Goal: Book appointment/travel/reservation

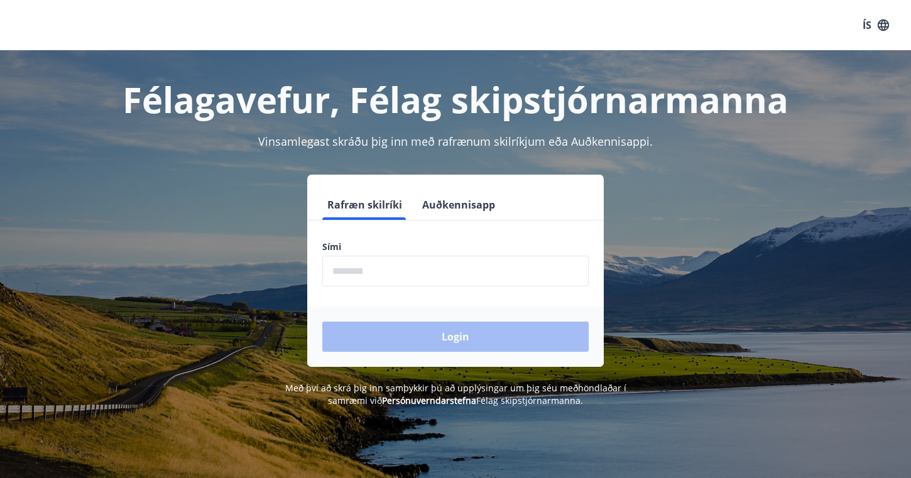
click at [369, 274] on input "phone" at bounding box center [455, 271] width 266 height 31
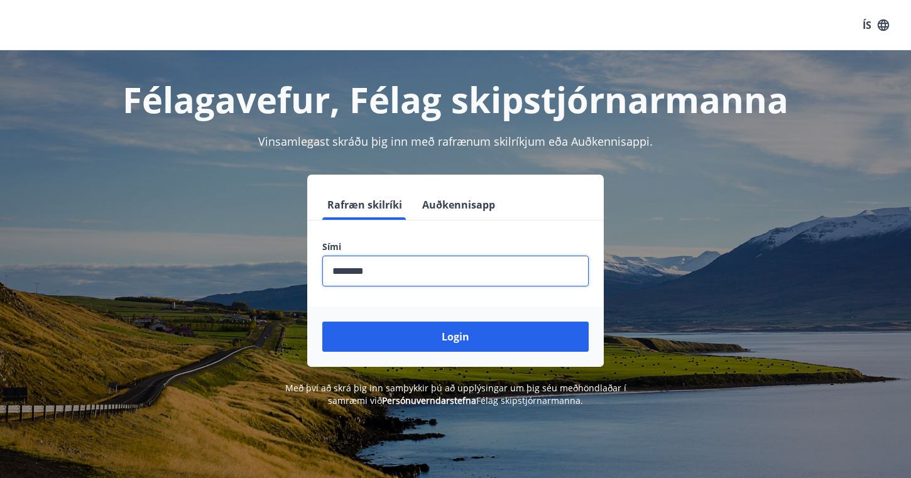
type input "********"
click at [455, 337] on button "Login" at bounding box center [455, 337] width 266 height 30
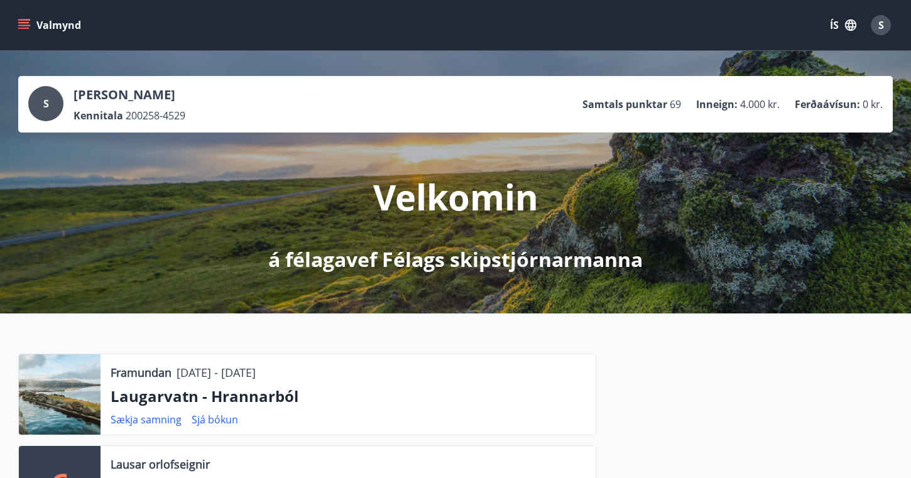
click at [28, 27] on icon "menu" at bounding box center [24, 25] width 13 height 13
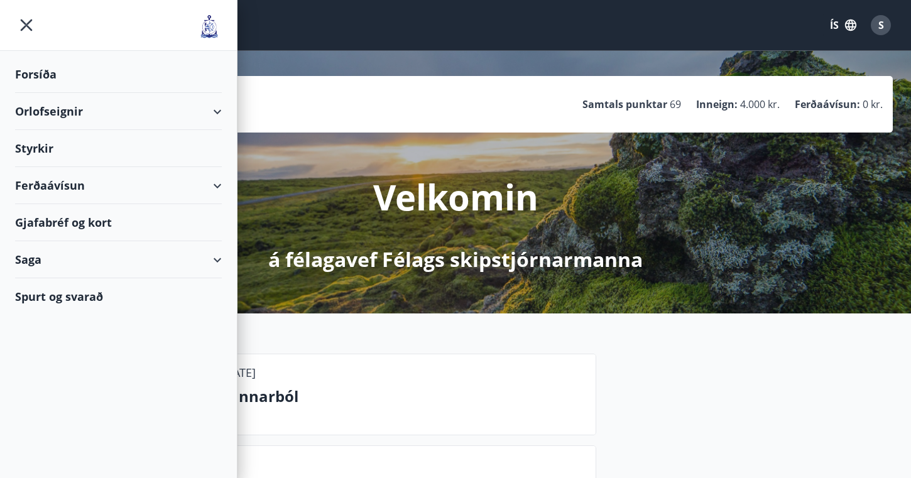
click at [218, 107] on div "Orlofseignir" at bounding box center [118, 111] width 207 height 37
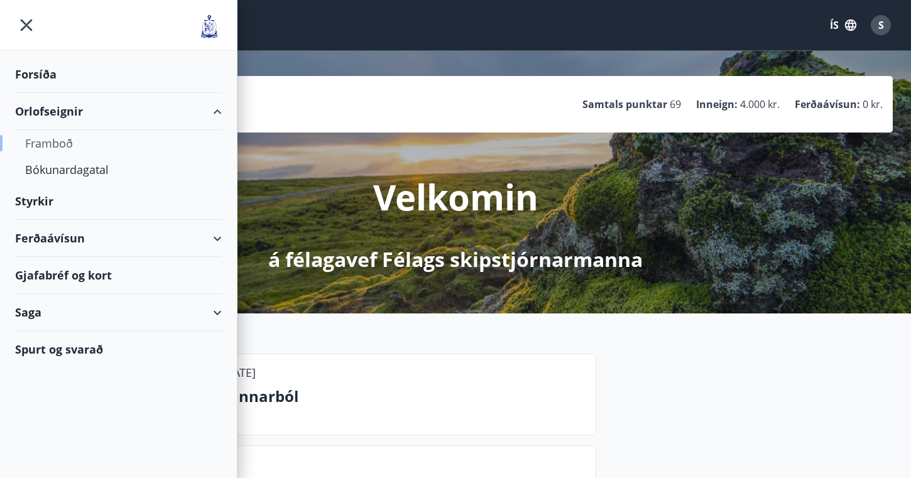
click at [63, 143] on div "Framboð" at bounding box center [118, 143] width 187 height 26
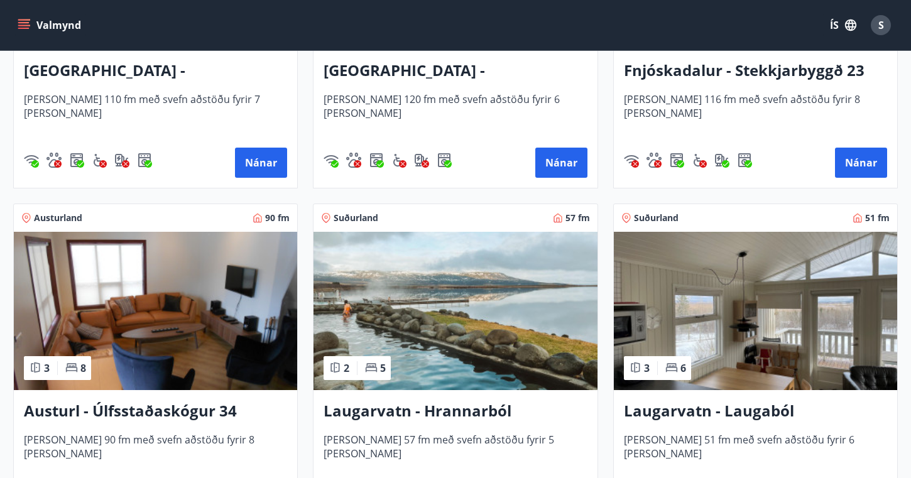
scroll to position [1790, 0]
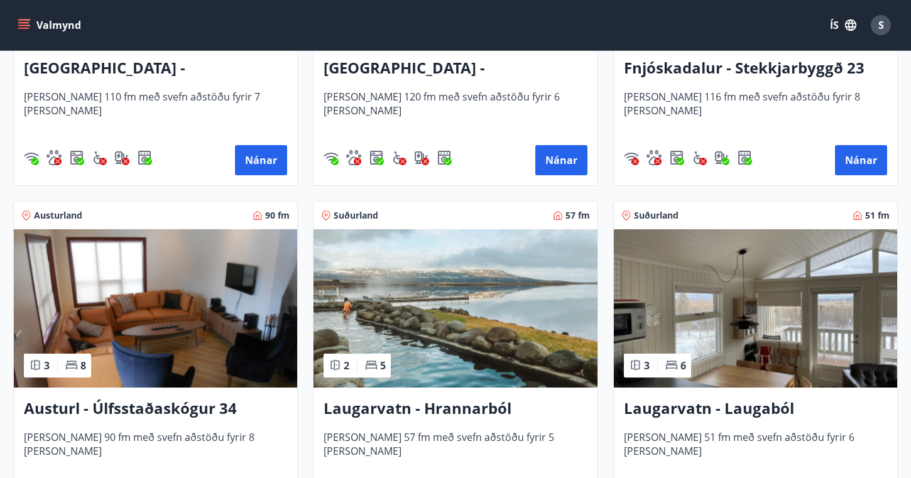
click at [400, 409] on h3 "Laugarvatn - Hrannarból" at bounding box center [455, 409] width 263 height 23
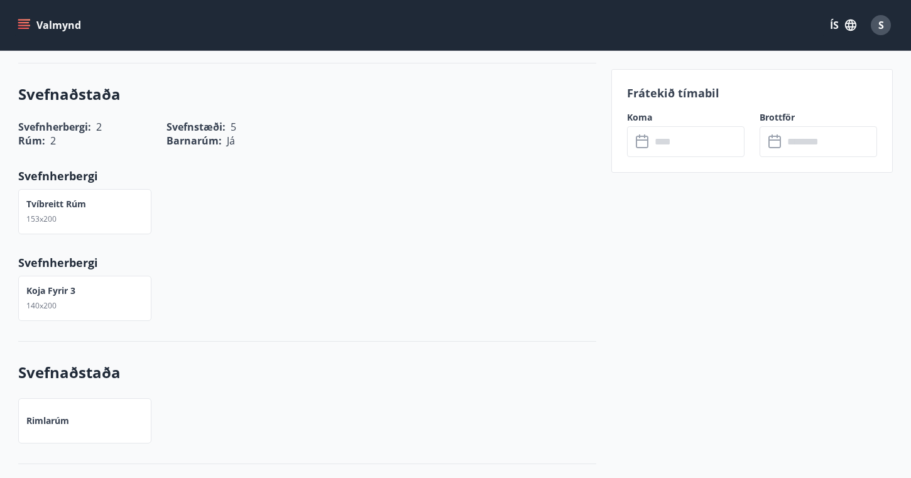
scroll to position [792, 0]
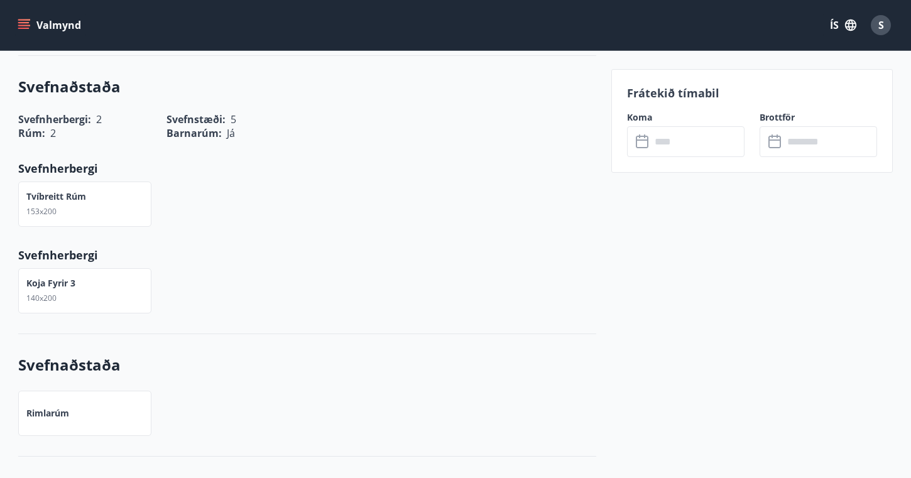
click at [646, 141] on icon at bounding box center [643, 141] width 15 height 15
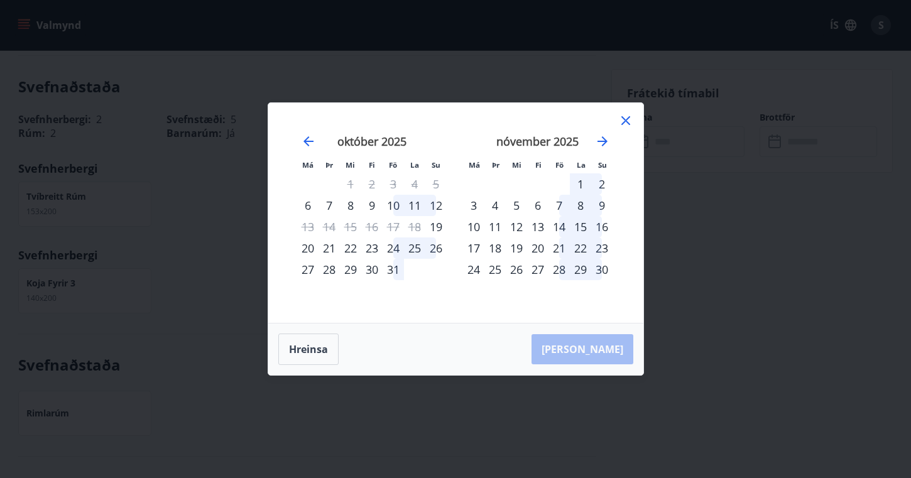
click at [623, 121] on icon at bounding box center [625, 120] width 15 height 15
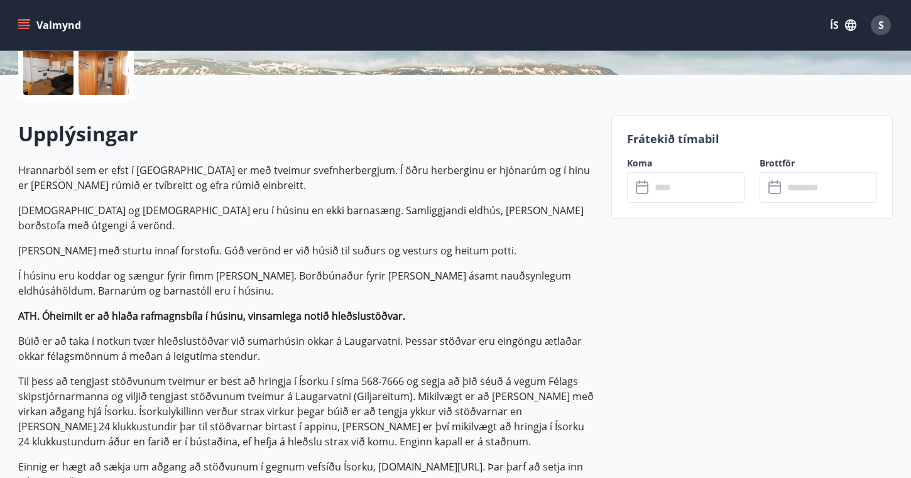
scroll to position [299, 0]
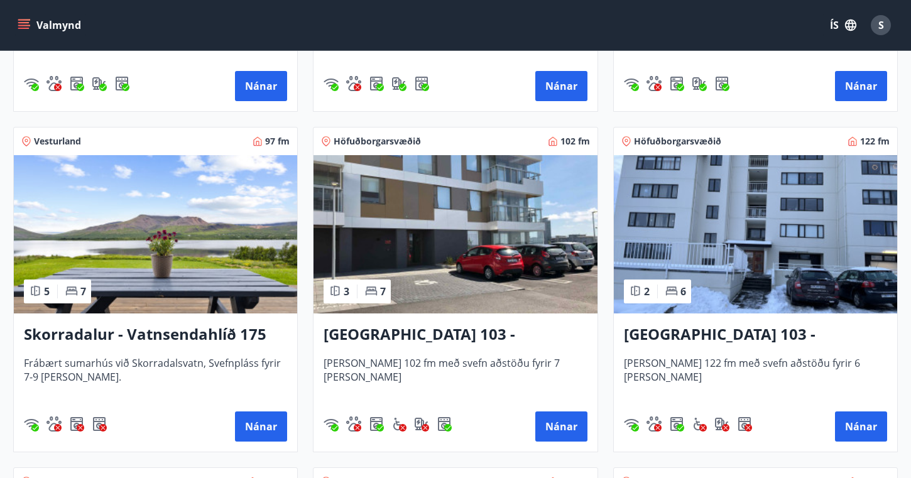
scroll to position [840, 0]
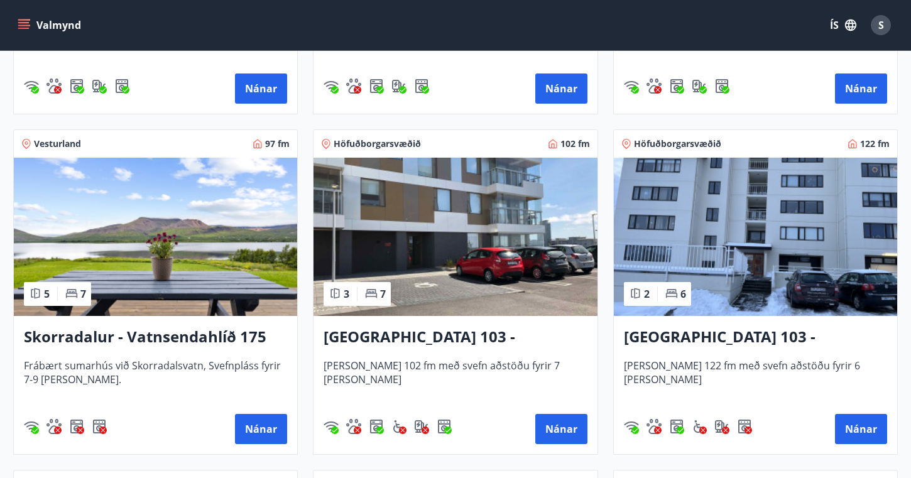
click at [196, 341] on h3 "Skorradalur - Vatnsendahlíð 175" at bounding box center [155, 337] width 263 height 23
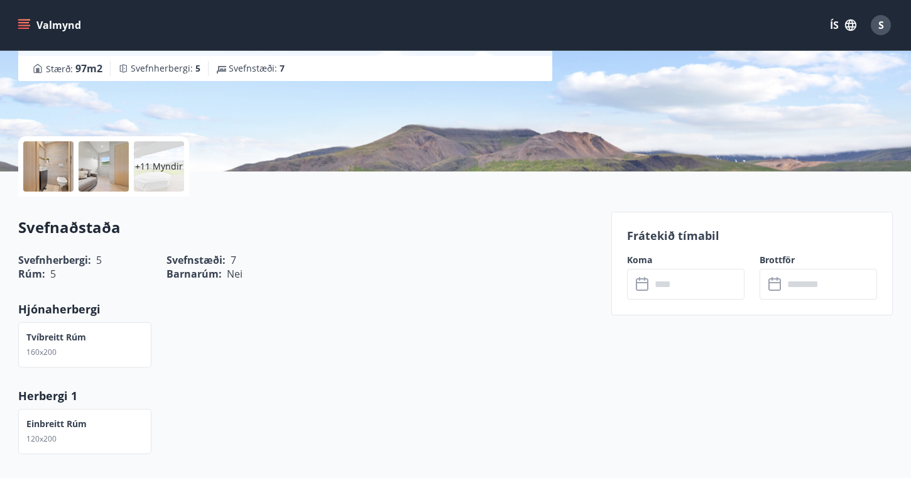
scroll to position [206, 0]
click at [687, 286] on input "text" at bounding box center [698, 283] width 94 height 31
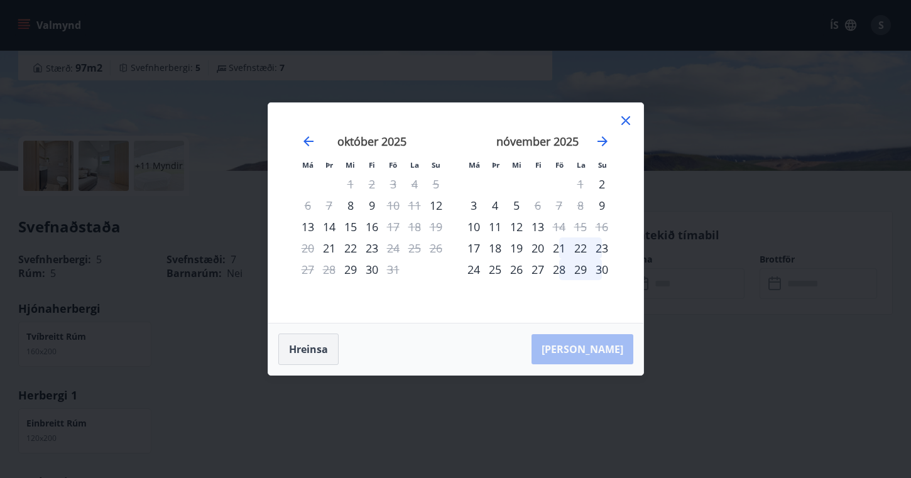
click at [320, 348] on button "Hreinsa" at bounding box center [308, 349] width 60 height 31
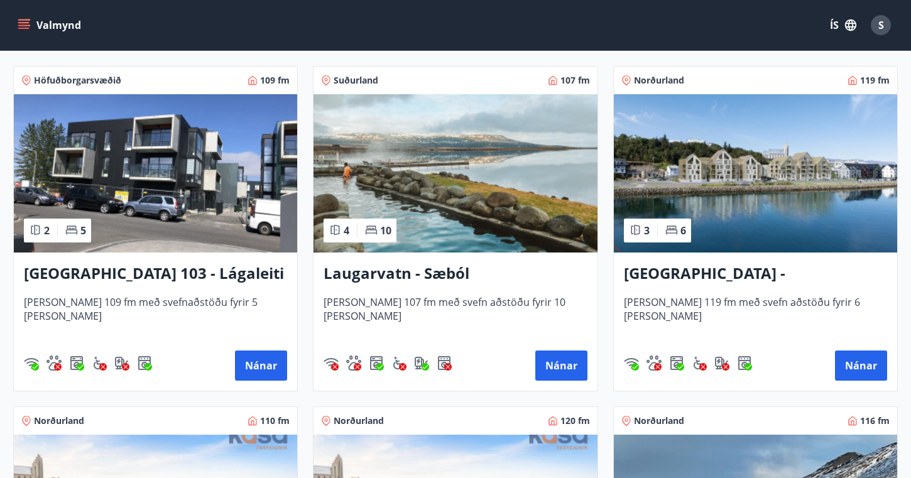
scroll to position [1245, 0]
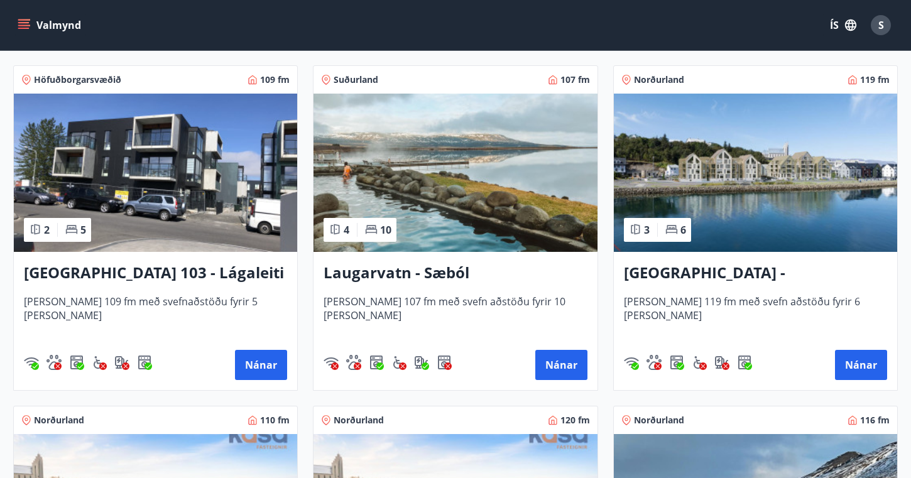
click at [399, 276] on h3 "Laugarvatn - Sæból" at bounding box center [455, 273] width 263 height 23
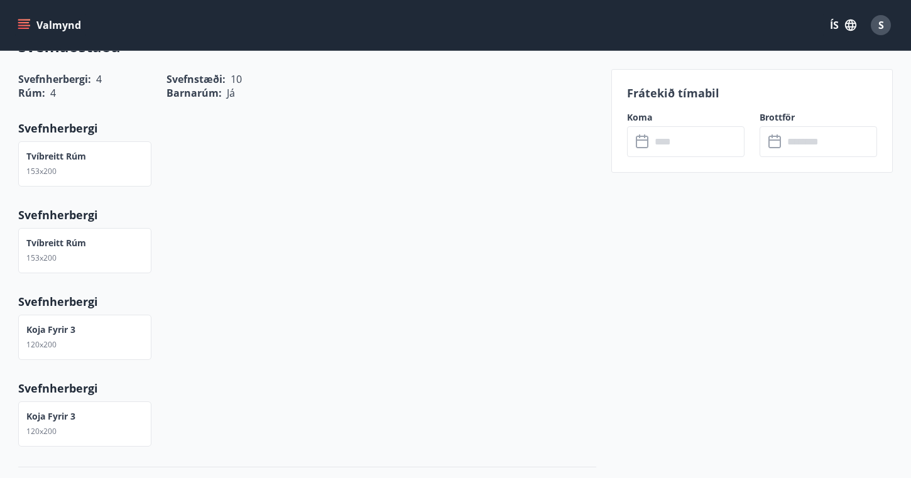
scroll to position [804, 0]
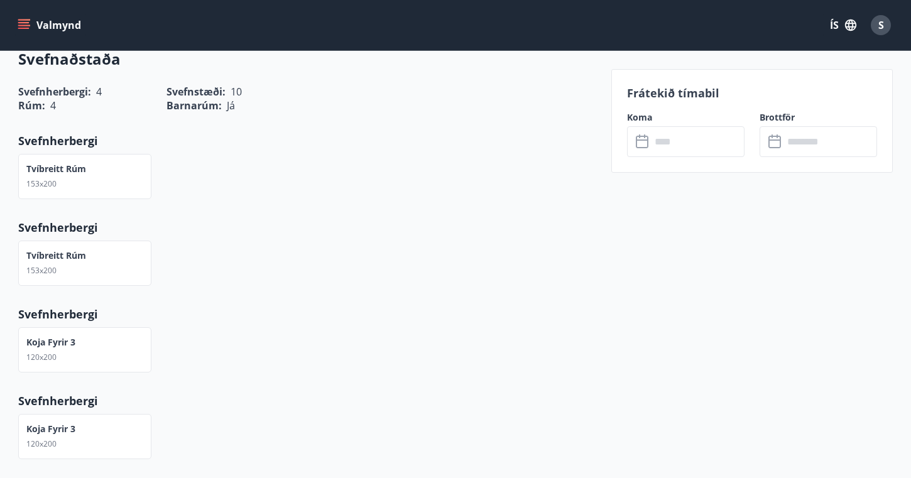
click at [670, 135] on input "text" at bounding box center [698, 141] width 94 height 31
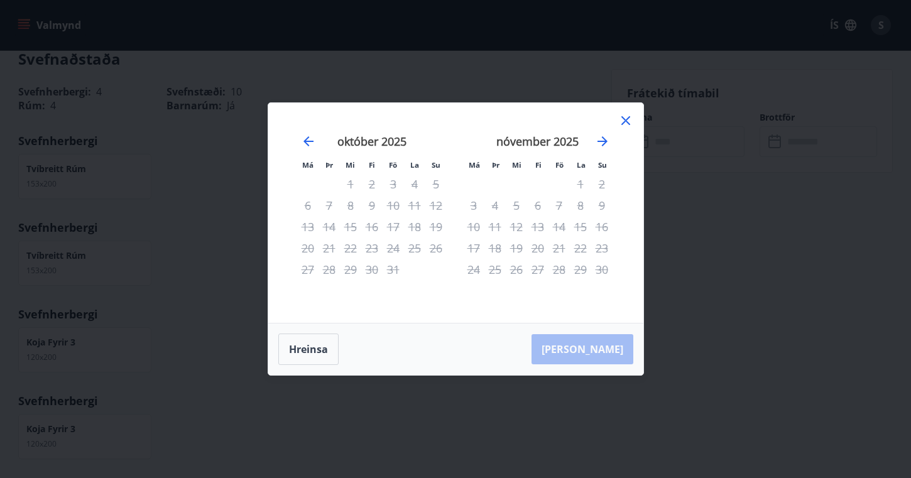
click at [628, 120] on icon at bounding box center [625, 120] width 15 height 15
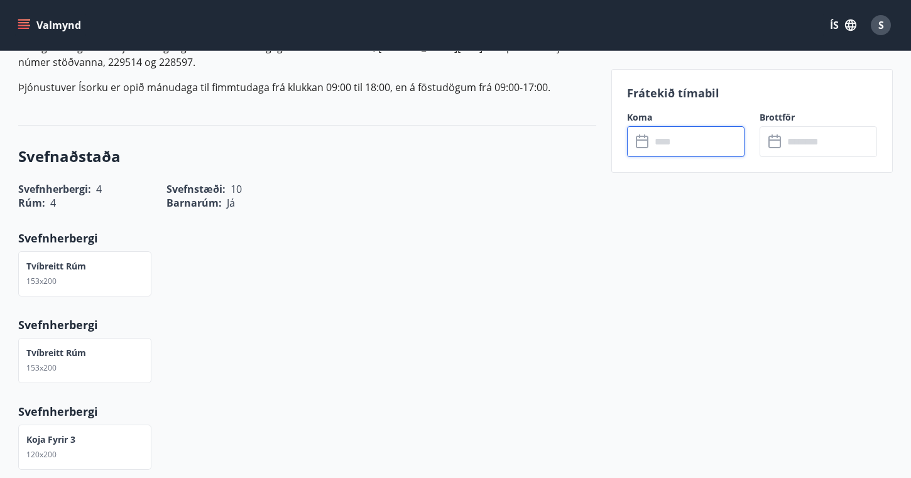
scroll to position [706, 0]
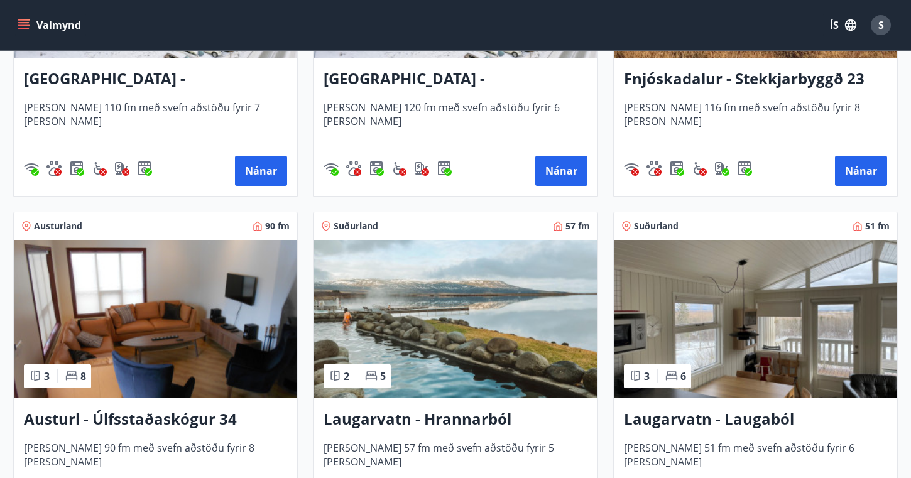
scroll to position [1780, 0]
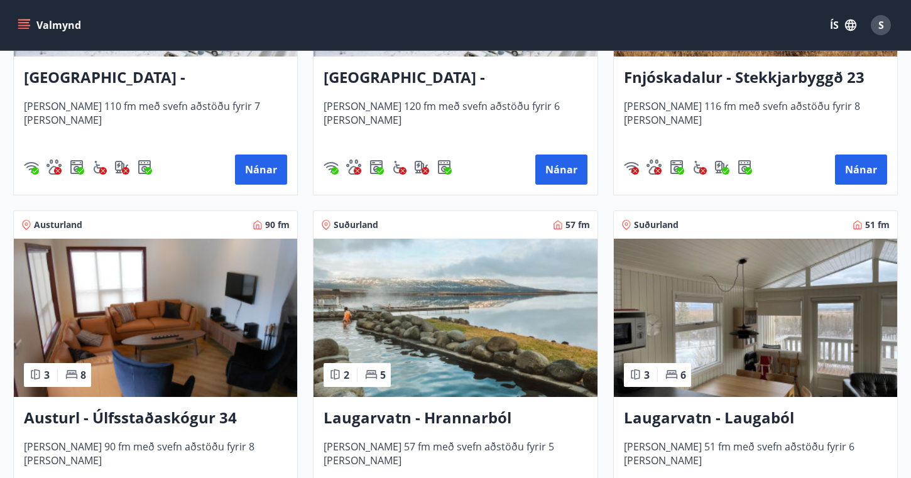
click at [748, 417] on h3 "Laugarvatn - Laugaból" at bounding box center [755, 418] width 263 height 23
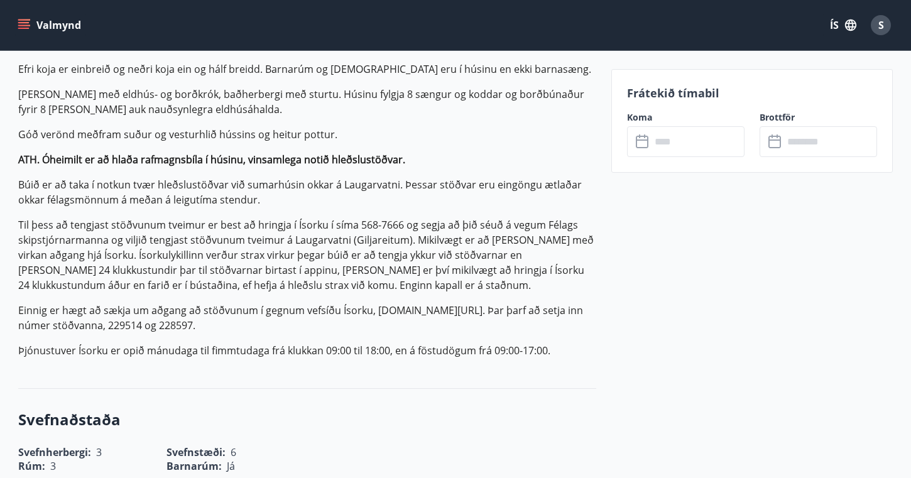
scroll to position [442, 0]
click at [669, 145] on input "text" at bounding box center [698, 141] width 94 height 31
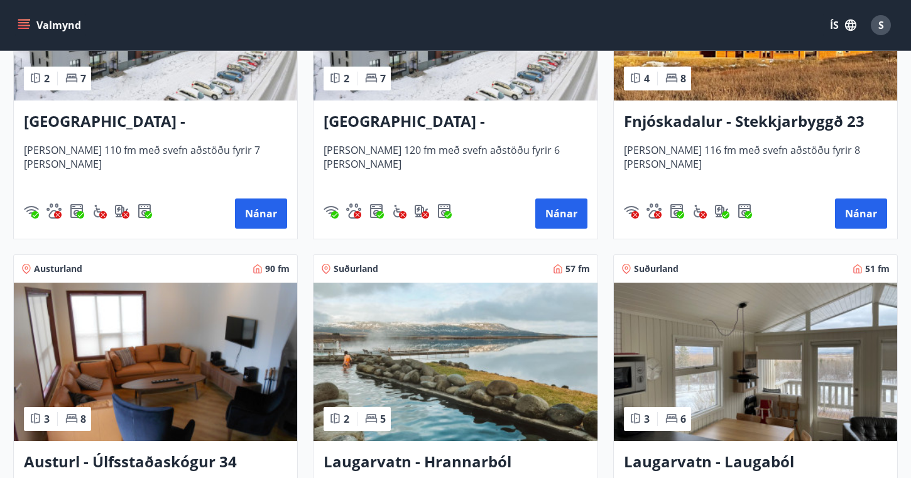
scroll to position [1738, 0]
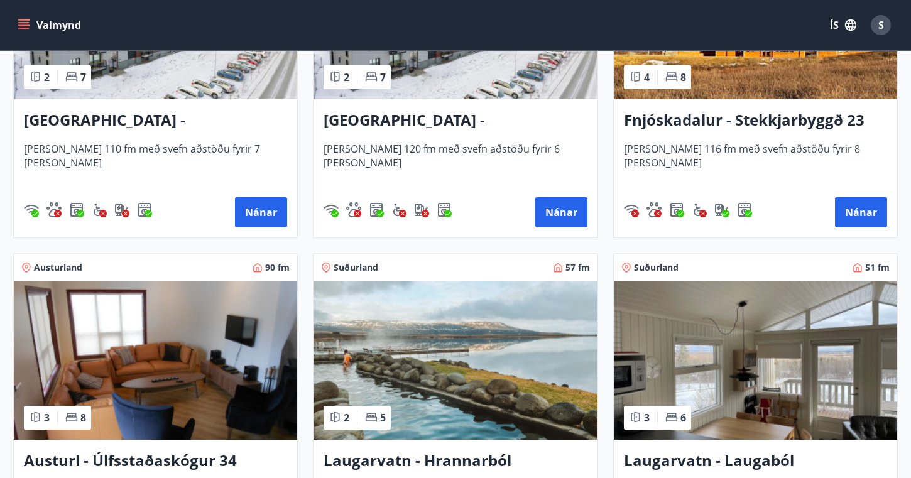
click at [662, 124] on h3 "Fnjóskadalur - Stekkjarbyggð 23" at bounding box center [755, 120] width 263 height 23
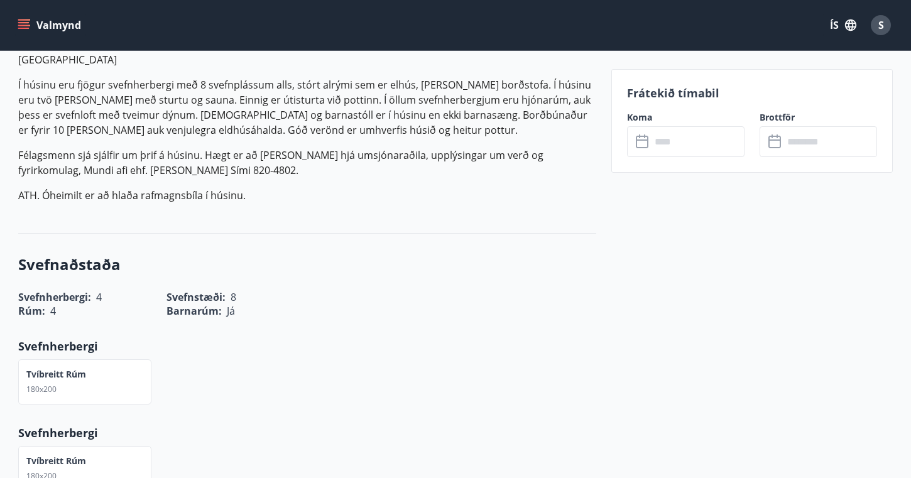
scroll to position [428, 0]
click at [675, 141] on input "text" at bounding box center [698, 141] width 94 height 31
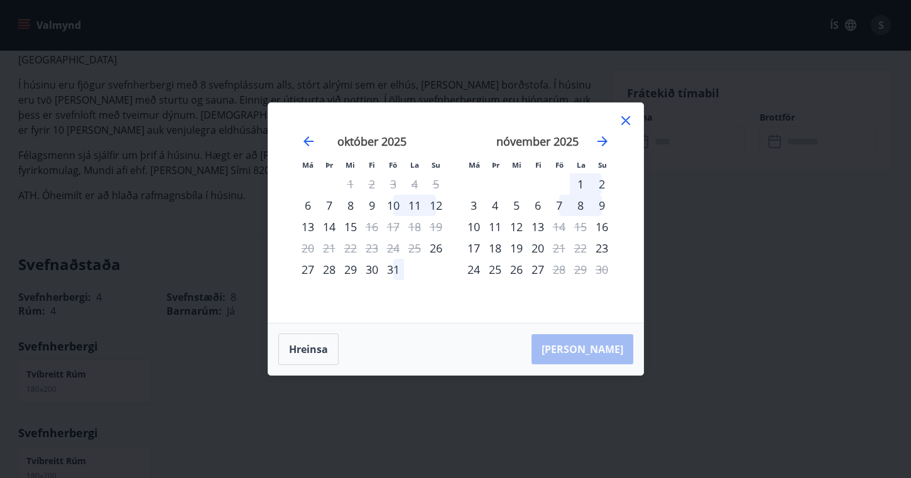
click at [621, 117] on icon at bounding box center [625, 120] width 15 height 15
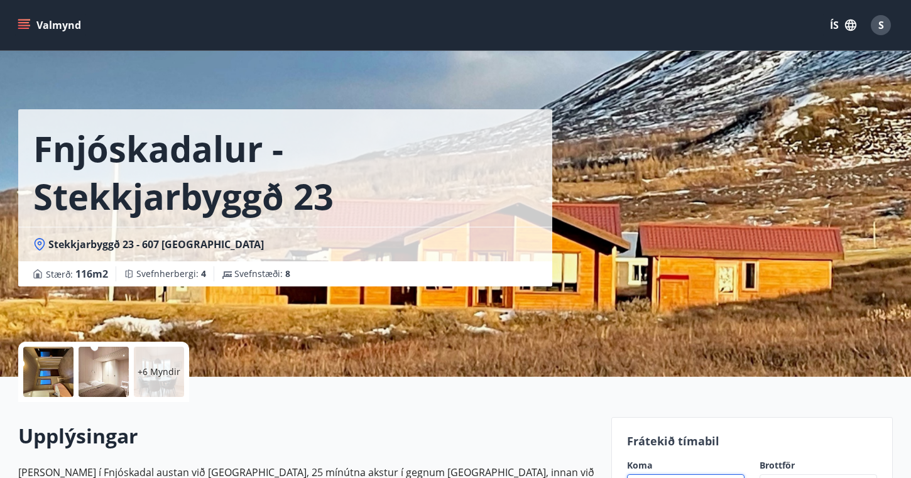
scroll to position [0, 0]
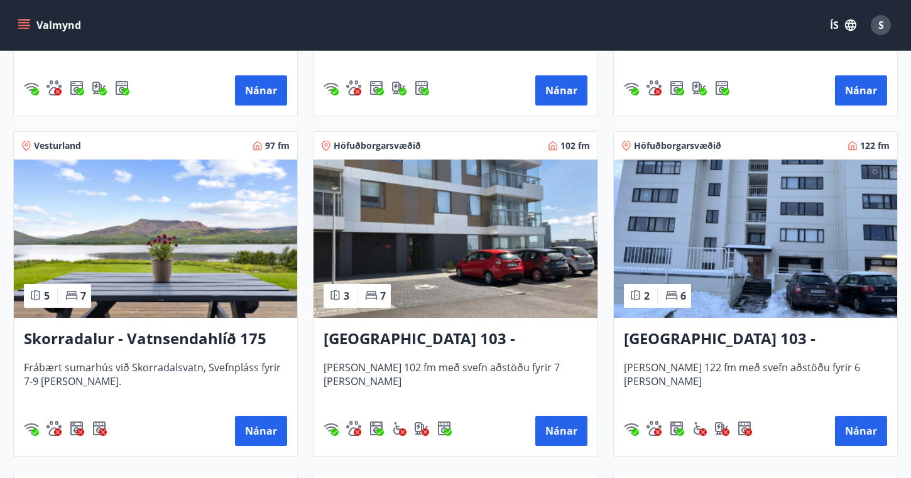
scroll to position [839, 0]
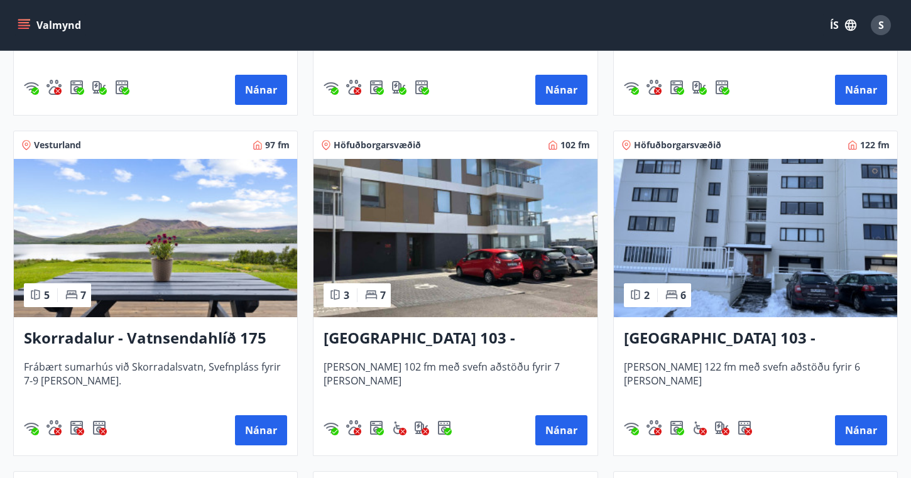
click at [209, 340] on h3 "Skorradalur - Vatnsendahlíð 175" at bounding box center [155, 338] width 263 height 23
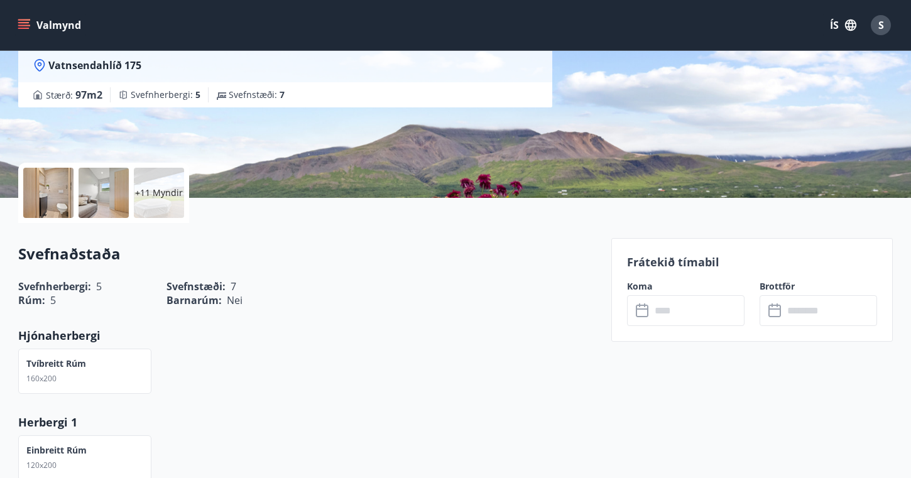
scroll to position [185, 0]
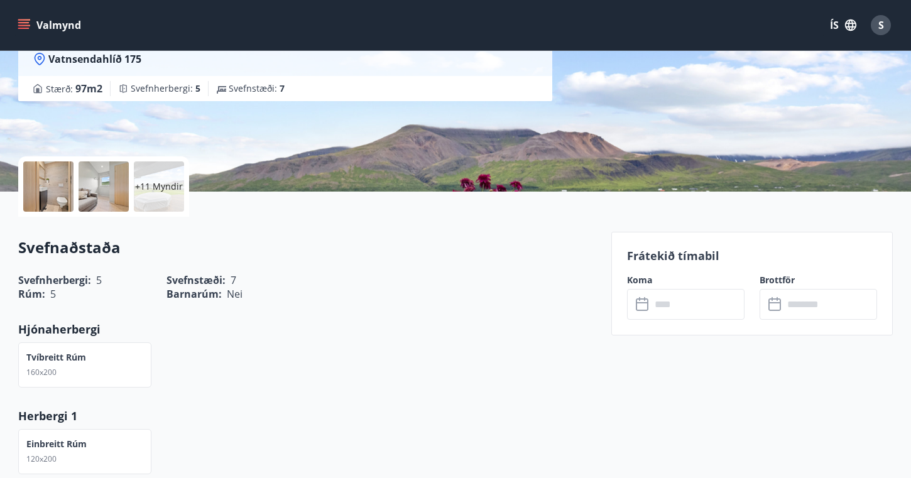
click at [685, 305] on input "text" at bounding box center [698, 304] width 94 height 31
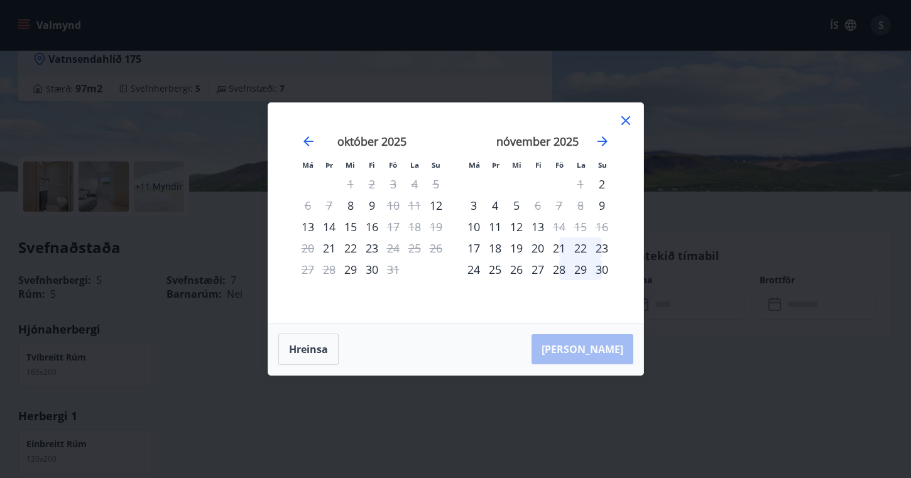
click at [627, 117] on icon at bounding box center [625, 120] width 15 height 15
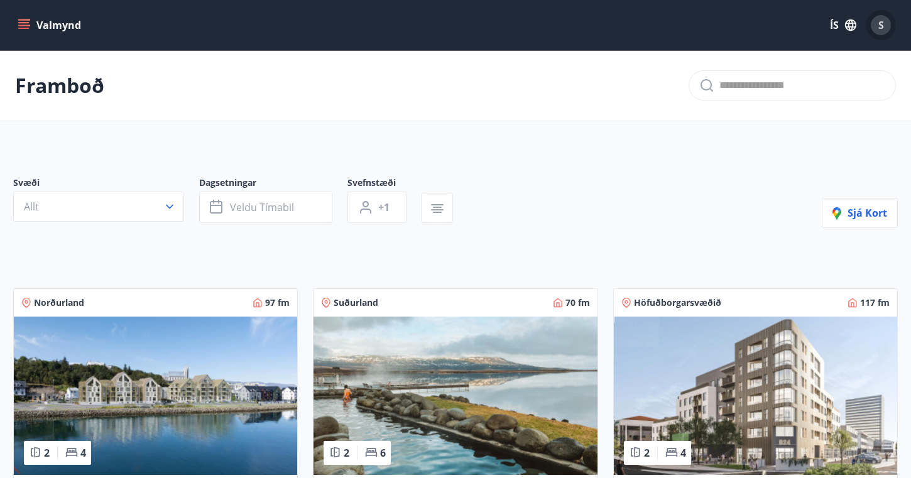
click at [885, 27] on div "S" at bounding box center [881, 25] width 20 height 20
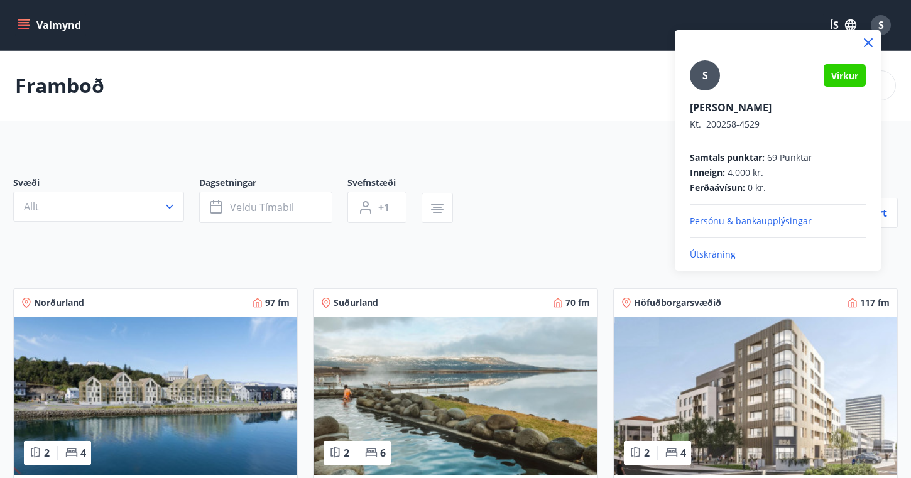
click at [713, 253] on p "Útskráning" at bounding box center [778, 254] width 176 height 13
